Goal: Information Seeking & Learning: Learn about a topic

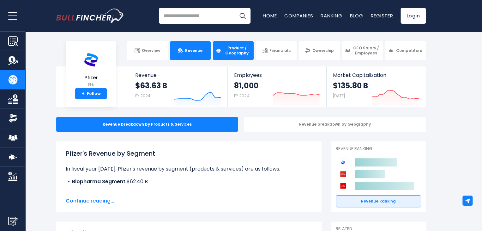
click at [195, 50] on span "Revenue" at bounding box center [193, 50] width 17 height 5
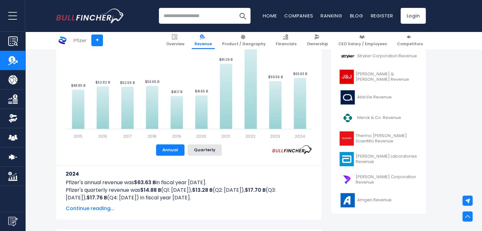
scroll to position [158, 0]
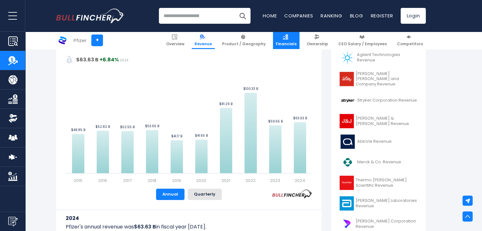
click at [297, 42] on span "Financials" at bounding box center [286, 43] width 21 height 5
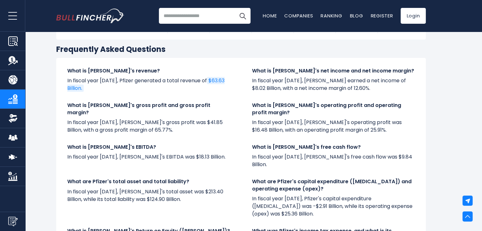
scroll to position [1269, 0]
